Goal: Answer question/provide support: Share knowledge or assist other users

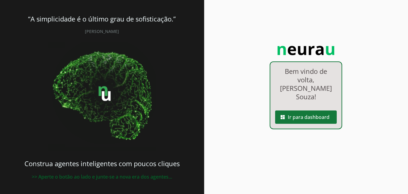
click at [317, 110] on span at bounding box center [306, 117] width 62 height 14
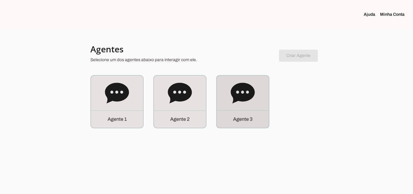
click at [263, 99] on div "Agente 3" at bounding box center [243, 102] width 52 height 52
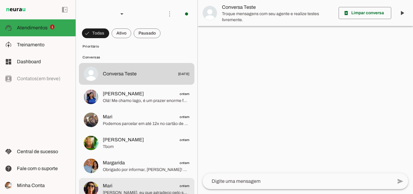
scroll to position [30, 0]
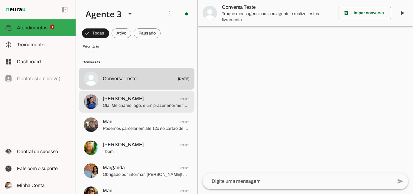
click at [155, 100] on span "[PERSON_NAME] ontem" at bounding box center [146, 99] width 87 height 8
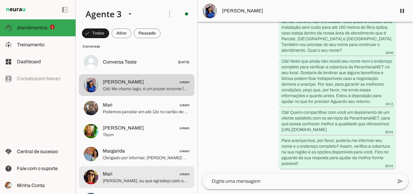
scroll to position [30, 0]
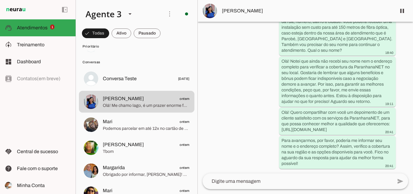
click at [280, 13] on span "[PERSON_NAME]" at bounding box center [306, 10] width 169 height 7
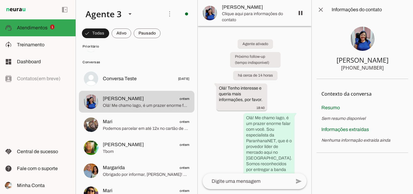
drag, startPoint x: 353, startPoint y: 68, endPoint x: 386, endPoint y: 72, distance: 32.9
click at [385, 73] on section "[PERSON_NAME] [PHONE_NUMBER]" at bounding box center [362, 49] width 92 height 60
